Goal: Transaction & Acquisition: Book appointment/travel/reservation

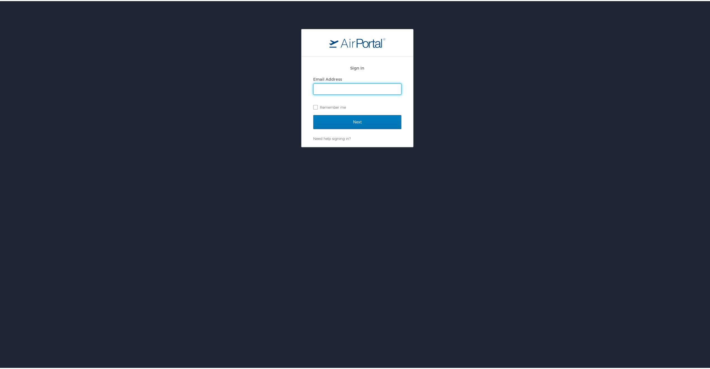
click at [344, 89] on input "Email Address" at bounding box center [358, 88] width 88 height 11
type input "[PERSON_NAME][EMAIL_ADDRESS][PERSON_NAME][DOMAIN_NAME]"
click at [342, 120] on input "Next" at bounding box center [357, 121] width 88 height 14
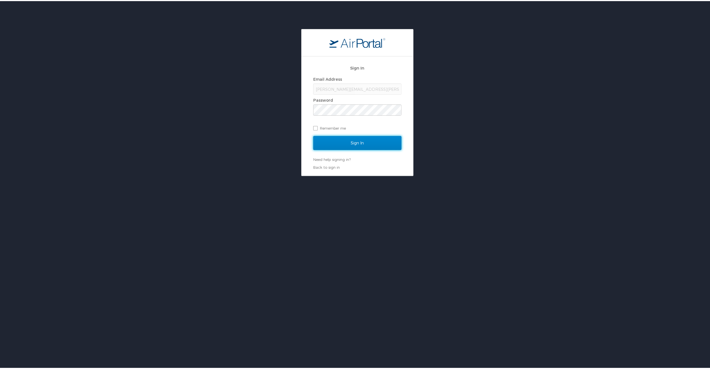
click at [343, 141] on input "Sign In" at bounding box center [357, 142] width 88 height 14
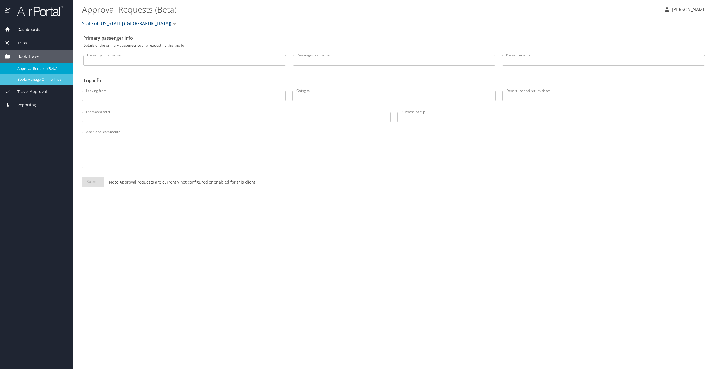
click at [44, 80] on span "Book/Manage Online Trips" at bounding box center [41, 79] width 49 height 5
